Goal: Find specific page/section: Find specific page/section

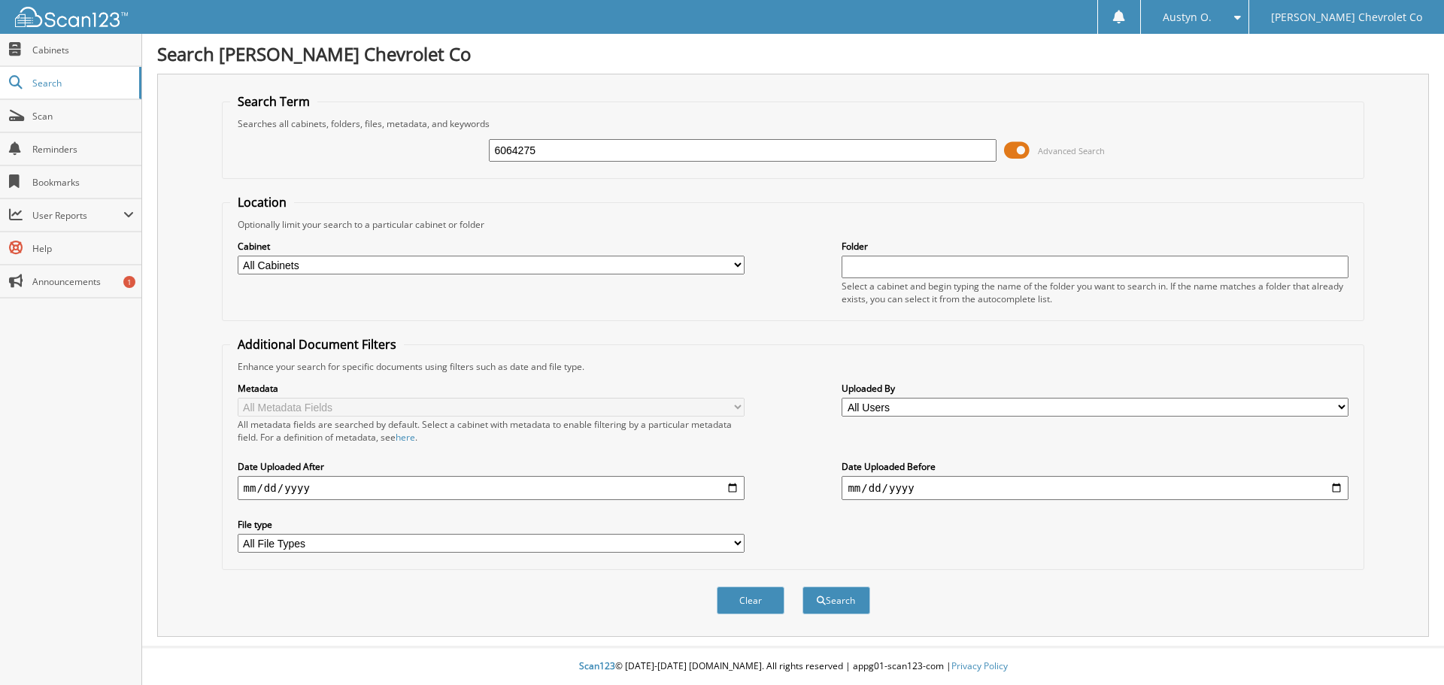
type input "6064275"
click at [802, 587] on button "Search" at bounding box center [836, 601] width 68 height 28
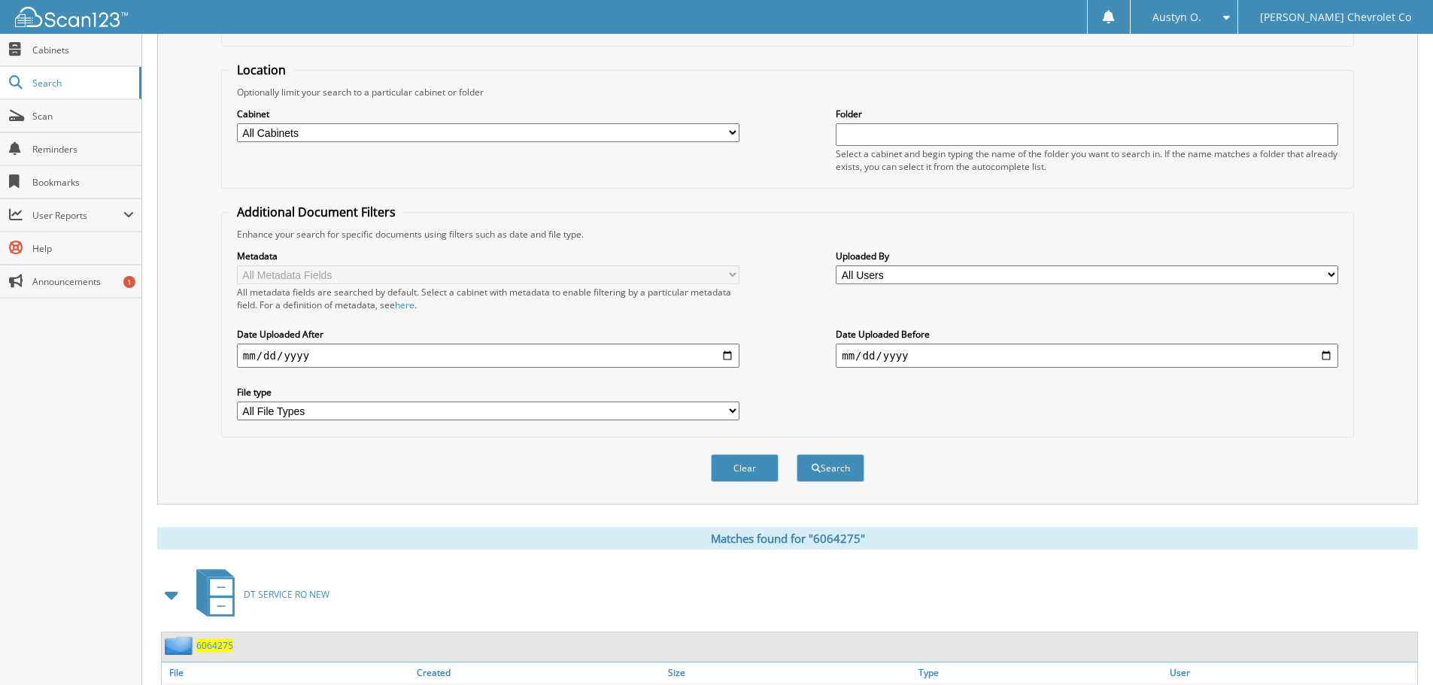
scroll to position [214, 0]
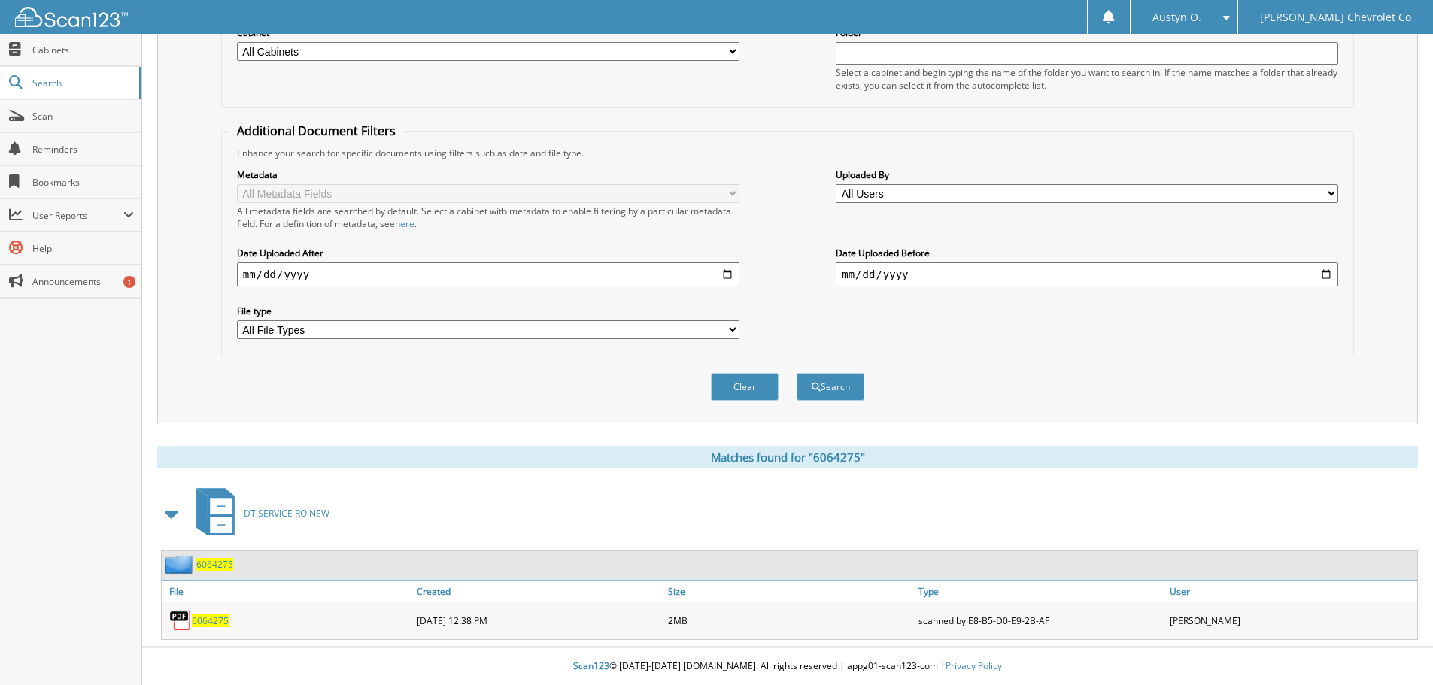
click at [213, 625] on span "6064275" at bounding box center [210, 620] width 37 height 13
click at [217, 617] on span "6064275" at bounding box center [210, 620] width 37 height 13
